Goal: Task Accomplishment & Management: Complete application form

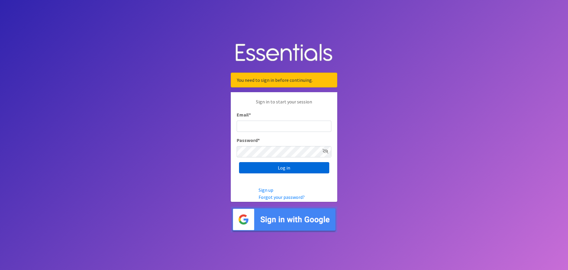
type input "[EMAIL_ADDRESS][DOMAIN_NAME]"
click at [265, 167] on input "Log in" at bounding box center [284, 167] width 90 height 11
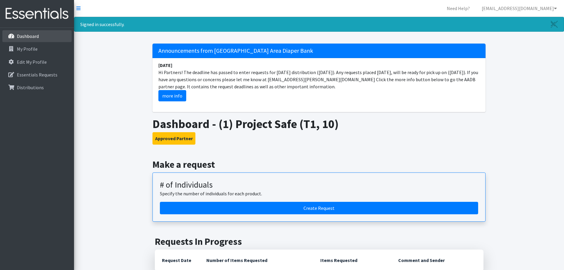
click at [34, 37] on p "Dashboard" at bounding box center [28, 36] width 22 height 6
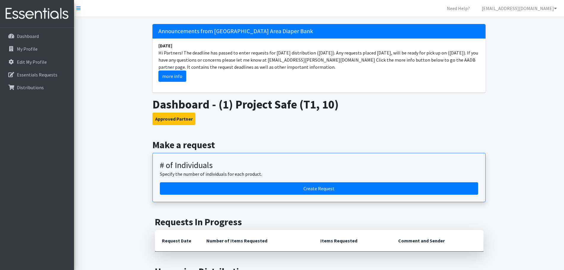
click at [81, 8] on nav "Need Help? eboardman@project-safe.org My Co-Workers My Profile Logout" at bounding box center [319, 8] width 490 height 17
click at [79, 8] on icon at bounding box center [78, 8] width 4 height 5
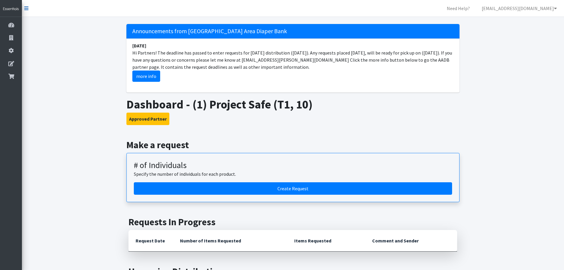
click at [28, 7] on icon at bounding box center [26, 8] width 4 height 5
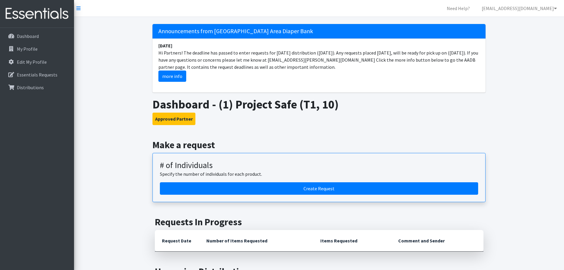
click at [17, 9] on img at bounding box center [36, 14] width 69 height 20
click at [555, 8] on icon at bounding box center [555, 8] width 3 height 5
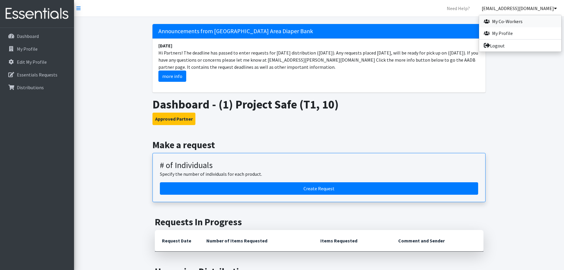
click at [531, 21] on link "My Co-Workers" at bounding box center [520, 21] width 82 height 12
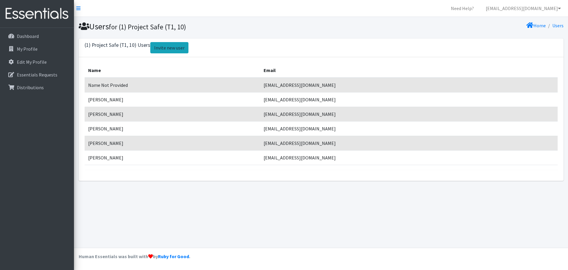
click at [168, 44] on link "Invite new user" at bounding box center [169, 47] width 38 height 11
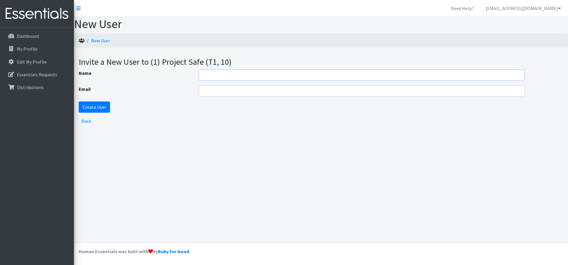
click at [216, 78] on input "Name" at bounding box center [362, 75] width 326 height 11
type input "Step"
drag, startPoint x: 243, startPoint y: 77, endPoint x: 167, endPoint y: 76, distance: 75.4
click at [167, 76] on div "Name Step" at bounding box center [321, 75] width 489 height 11
paste input "text"
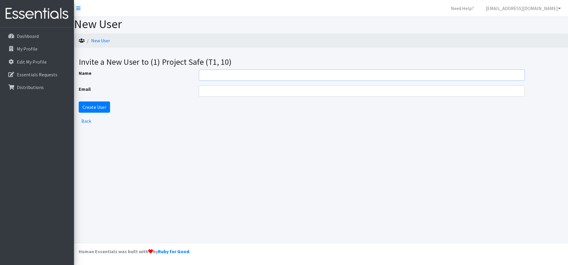
paste input "text"
click at [209, 78] on input "Name" at bounding box center [362, 75] width 326 height 11
click at [258, 75] on input "Name" at bounding box center [362, 75] width 326 height 11
paste input "[PERSON_NAME]"
type input "[PERSON_NAME]"
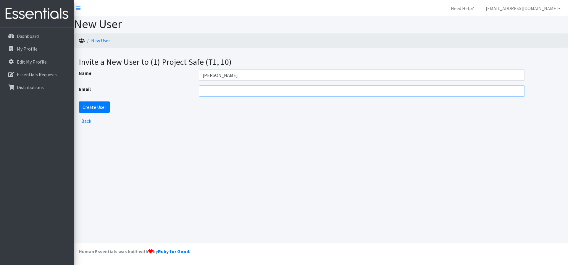
drag, startPoint x: 231, startPoint y: 86, endPoint x: 231, endPoint y: 90, distance: 3.3
click at [231, 86] on input "Email" at bounding box center [362, 91] width 326 height 11
paste input "[EMAIL_ADDRESS][DOMAIN_NAME]"
type input "[EMAIL_ADDRESS][DOMAIN_NAME]"
click at [234, 155] on div "New User New User Invite a New User to (1) Project Safe (T1, 10) Name Stefani O…" at bounding box center [321, 130] width 494 height 226
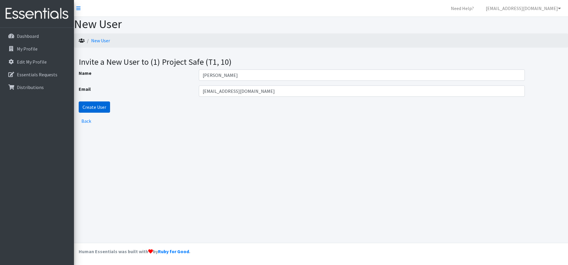
click at [100, 111] on input "Create User" at bounding box center [94, 106] width 31 height 11
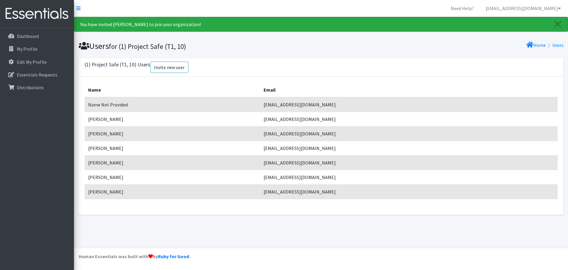
click at [395, 221] on div "You have invited [PERSON_NAME] to join your organization! Users for (1) Project…" at bounding box center [321, 132] width 494 height 230
click at [382, 251] on footer "Human Essentials was built with by Ruby for Good ." at bounding box center [321, 258] width 494 height 22
